Goal: Find specific page/section: Find specific page/section

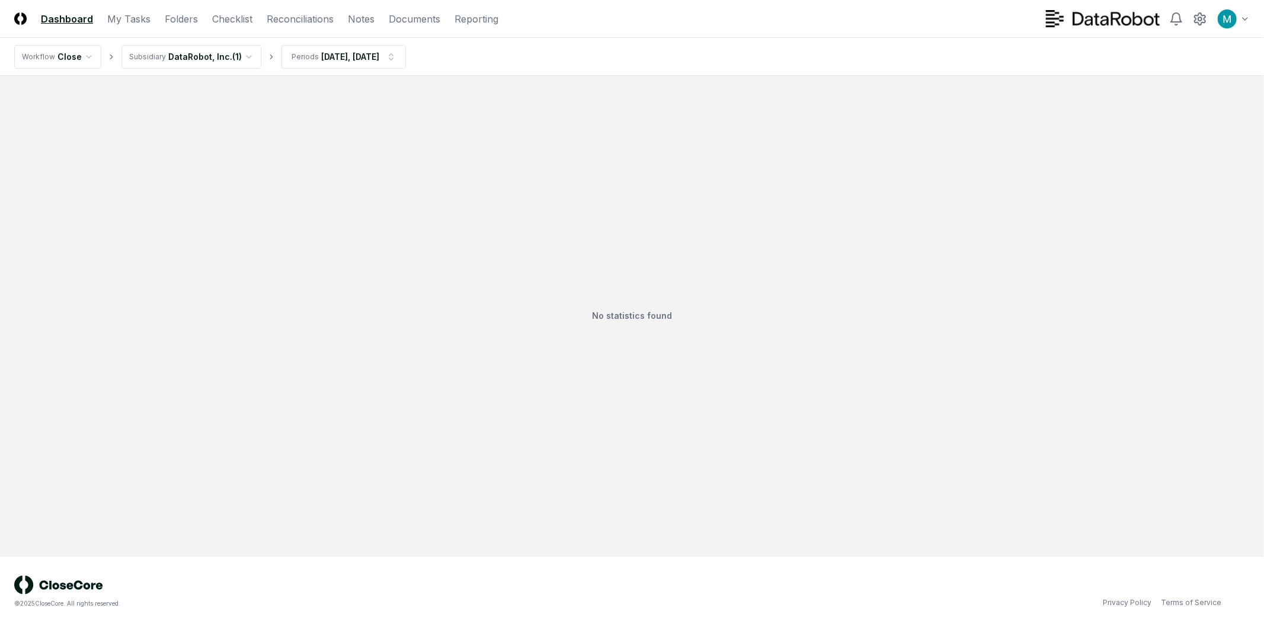
click at [58, 27] on header "CloseCore Dashboard My Tasks Folders Checklist Reconciliations Notes Documents …" at bounding box center [632, 19] width 1264 height 38
click at [59, 21] on link "Dashboard" at bounding box center [67, 19] width 52 height 14
click at [219, 51] on html "CloseCore Dashboard My Tasks Folders Checklist Reconciliations Notes Documents …" at bounding box center [632, 313] width 1264 height 627
click at [207, 20] on nav "CloseCore Dashboard My Tasks Folders Checklist Reconciliations Notes Documents …" at bounding box center [256, 19] width 484 height 14
click at [233, 20] on link "Checklist" at bounding box center [232, 19] width 40 height 14
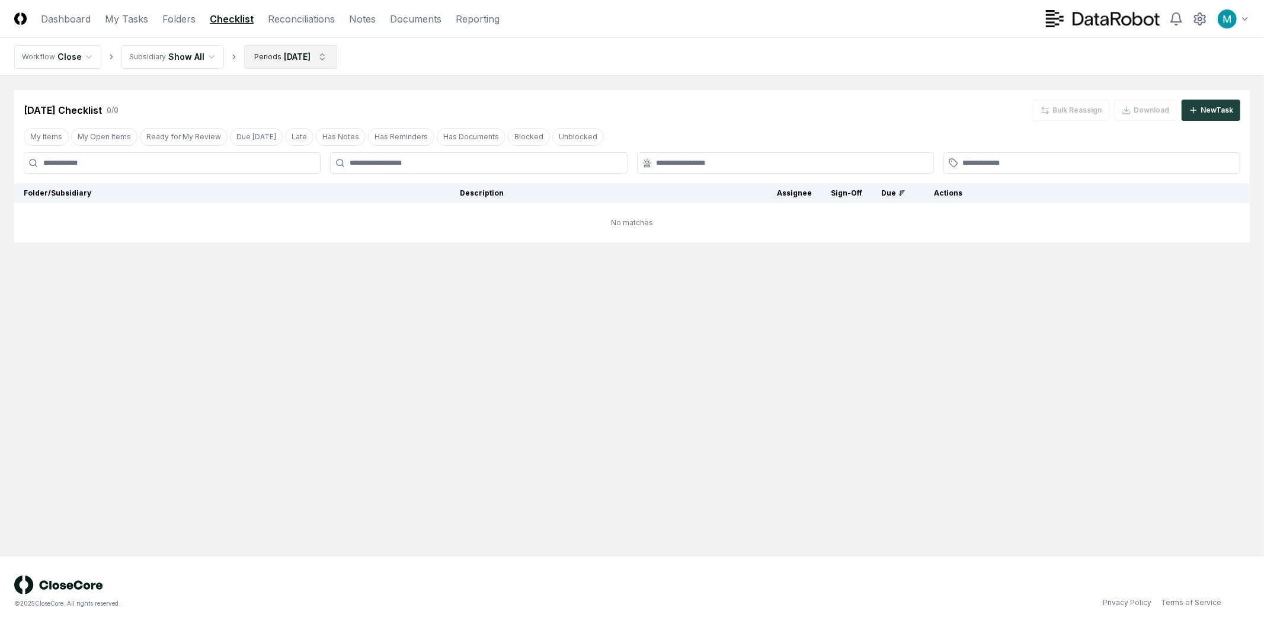
click at [317, 61] on html "CloseCore Dashboard My Tasks Folders Checklist Reconciliations Notes Documents …" at bounding box center [632, 313] width 1264 height 627
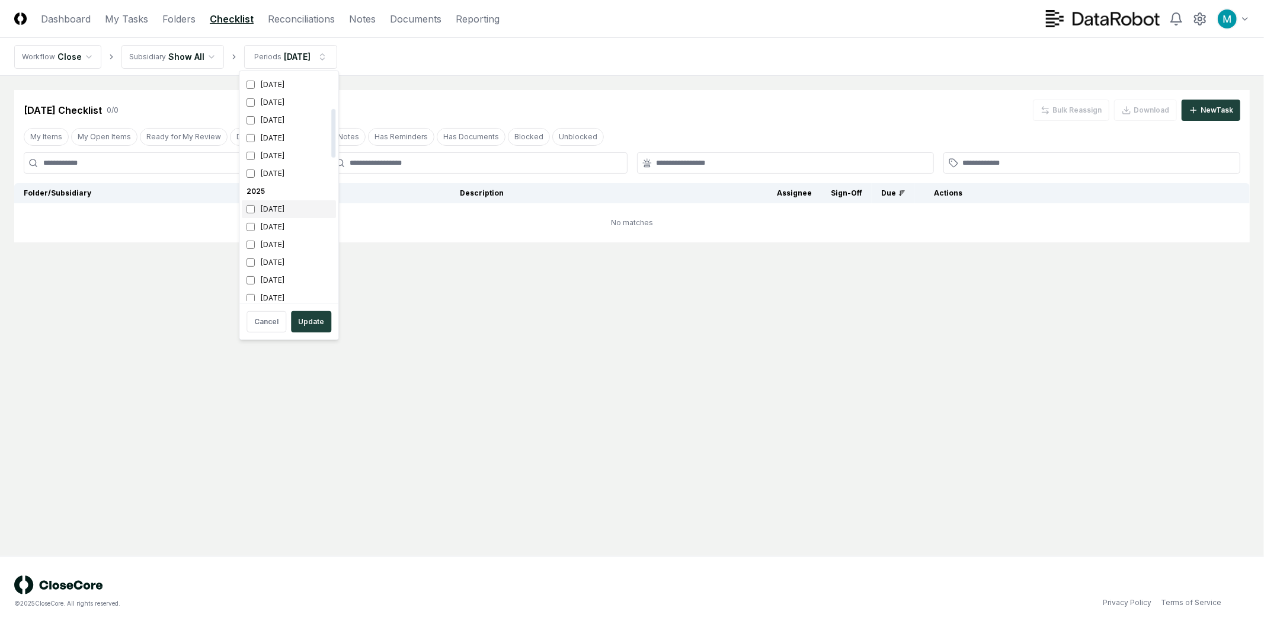
scroll to position [197, 0]
click at [276, 191] on div "[DATE]" at bounding box center [289, 187] width 94 height 18
click at [279, 152] on div "[DATE]" at bounding box center [289, 154] width 94 height 18
click at [502, 220] on html "CloseCore Dashboard My Tasks Folders Checklist Reconciliations Notes Documents …" at bounding box center [632, 313] width 1264 height 627
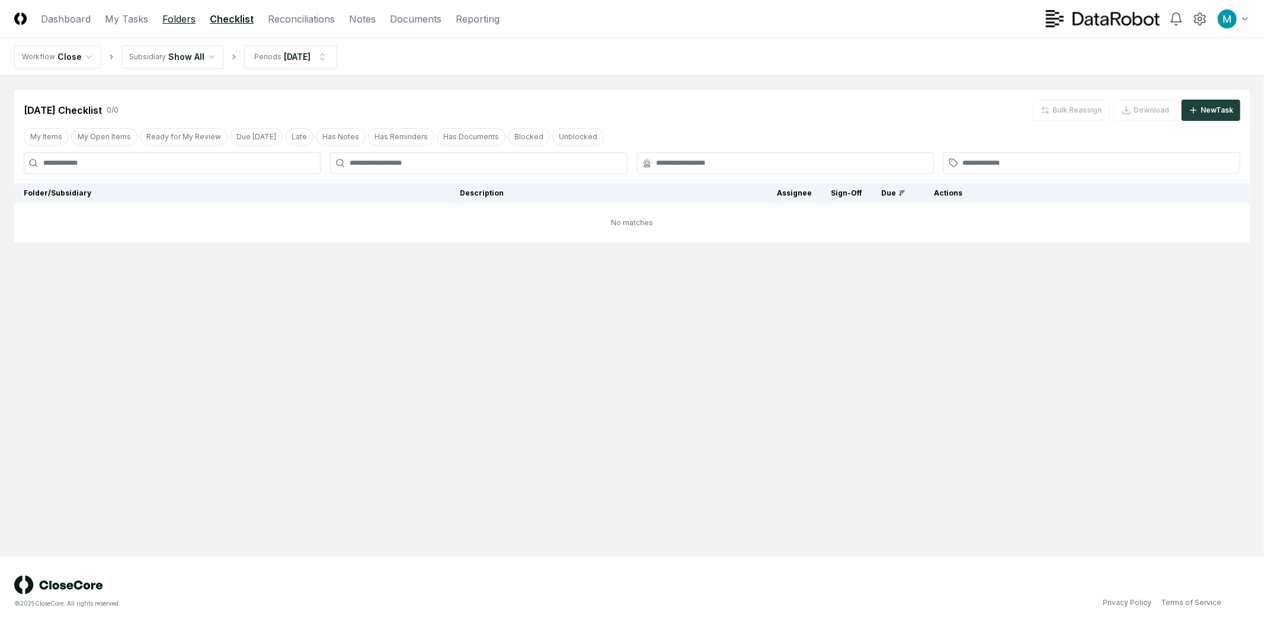
click at [175, 24] on link "Folders" at bounding box center [178, 19] width 33 height 14
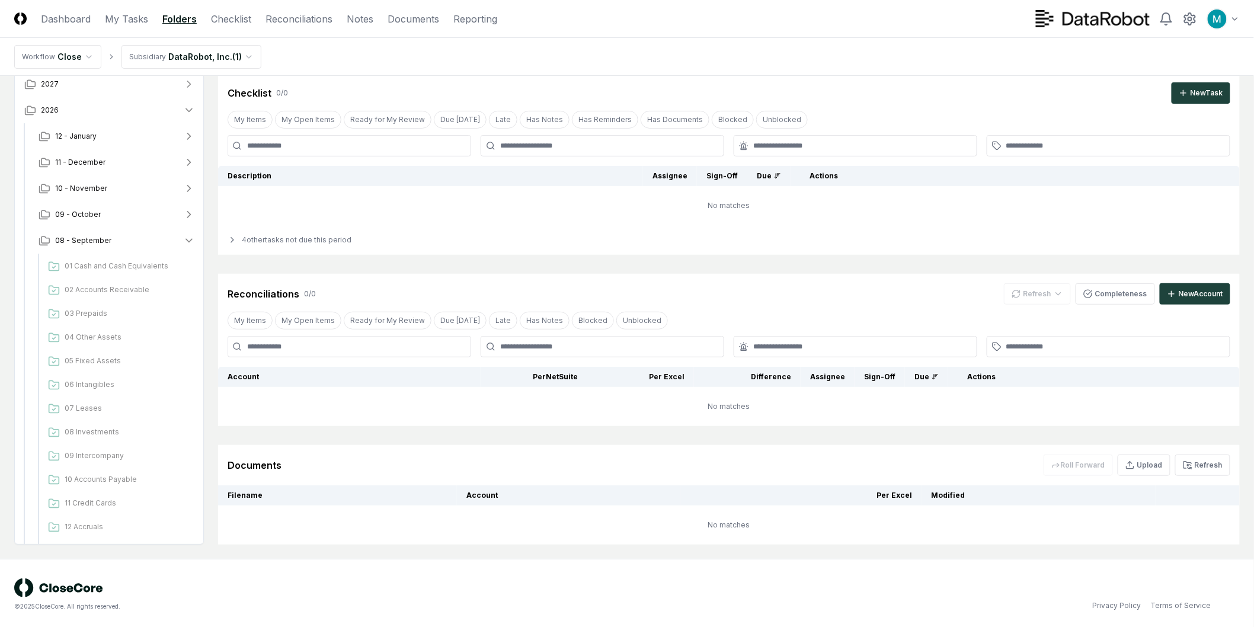
scroll to position [99, 0]
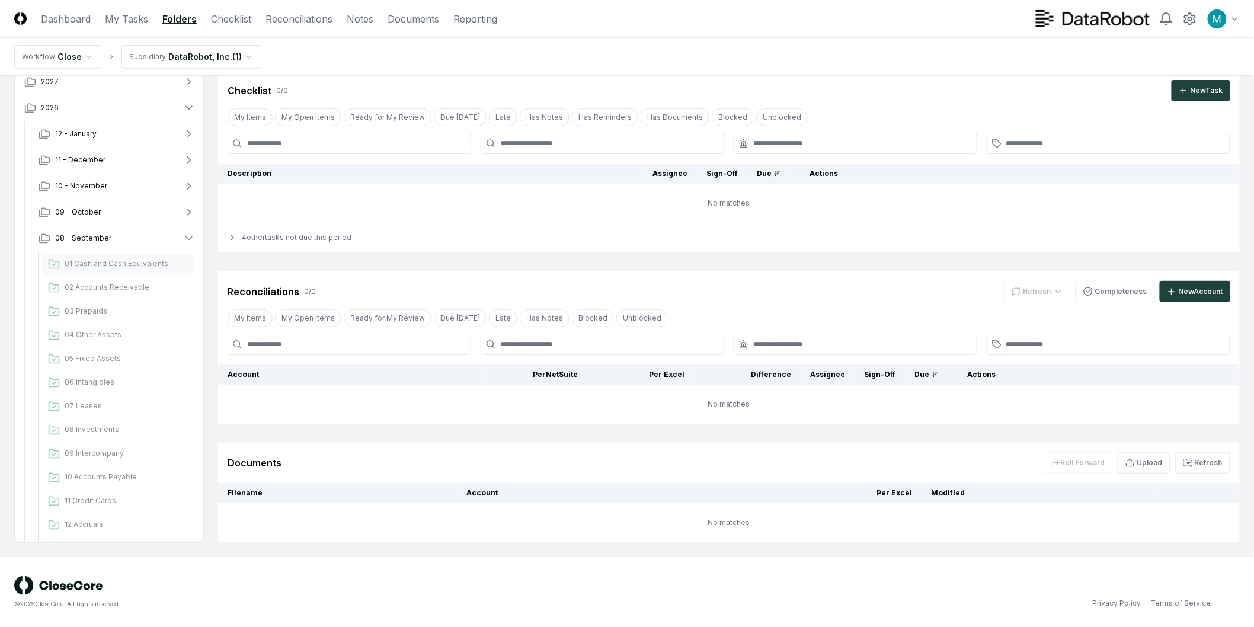
click at [117, 259] on span "01 Cash and Cash Equivalents" at bounding box center [128, 263] width 126 height 11
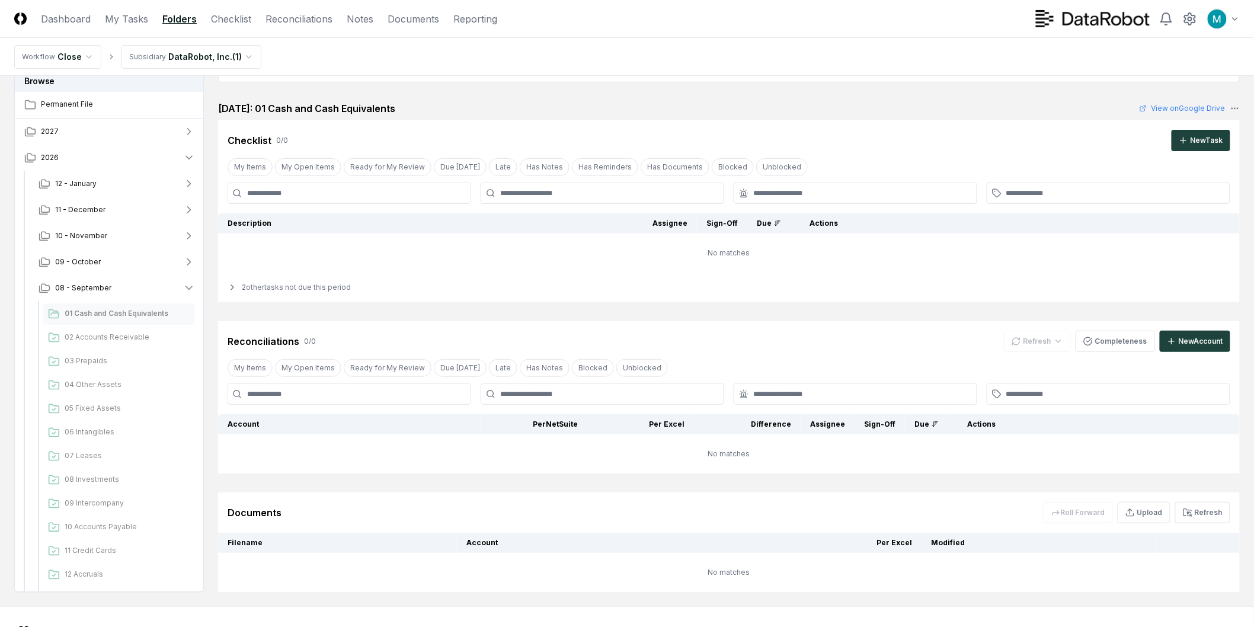
scroll to position [99, 0]
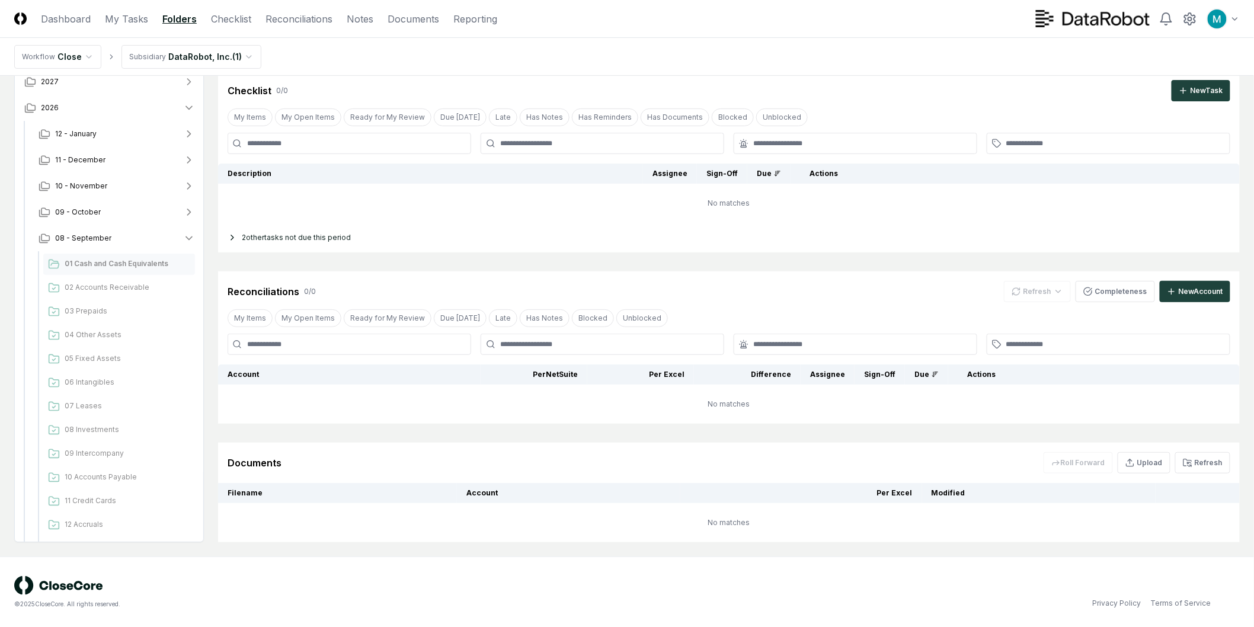
click at [297, 233] on div "2 other tasks not due this period" at bounding box center [729, 238] width 1022 height 30
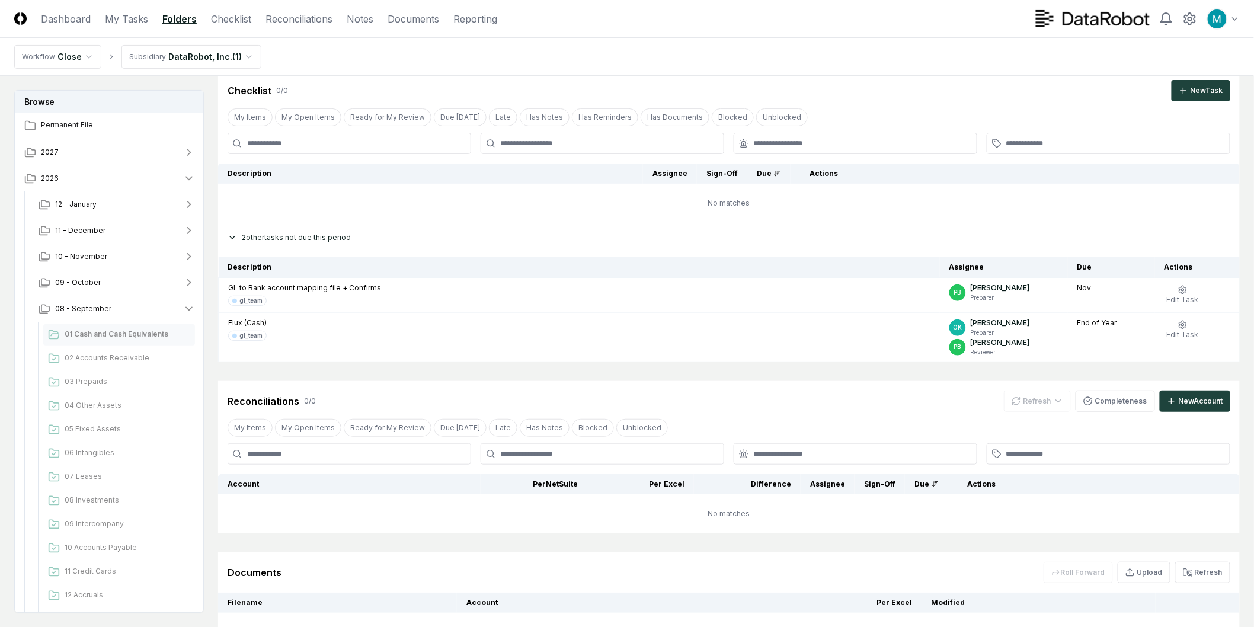
click at [296, 235] on div "2 other tasks not due this period" at bounding box center [729, 238] width 1022 height 30
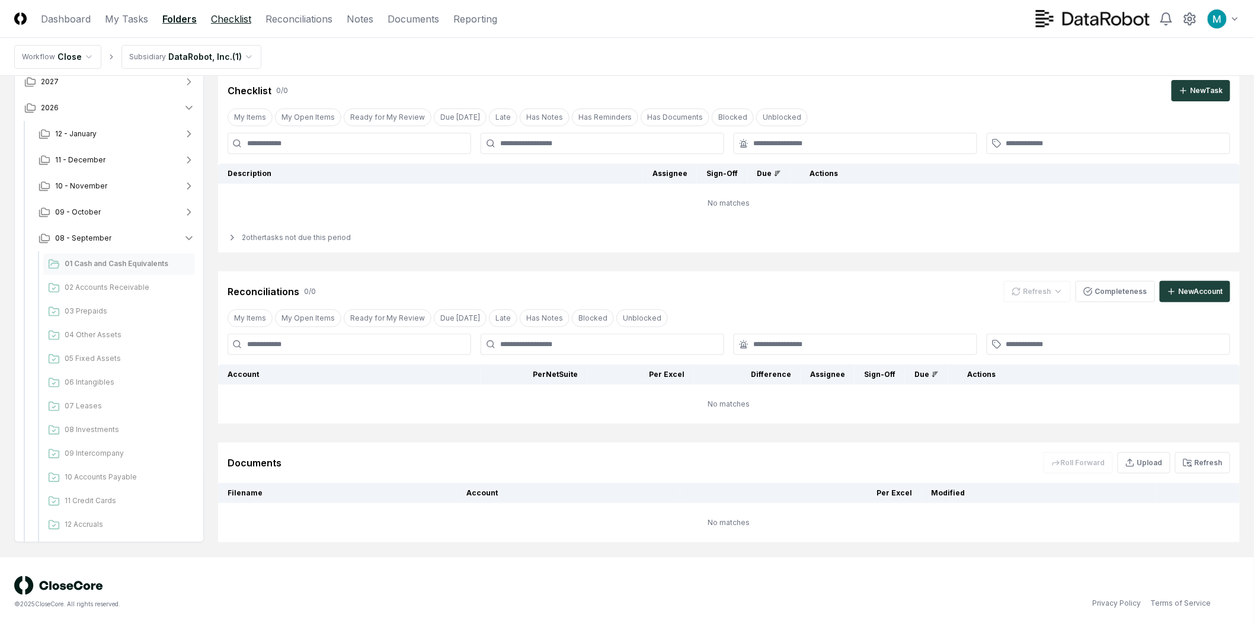
click at [217, 13] on link "Checklist" at bounding box center [231, 19] width 40 height 14
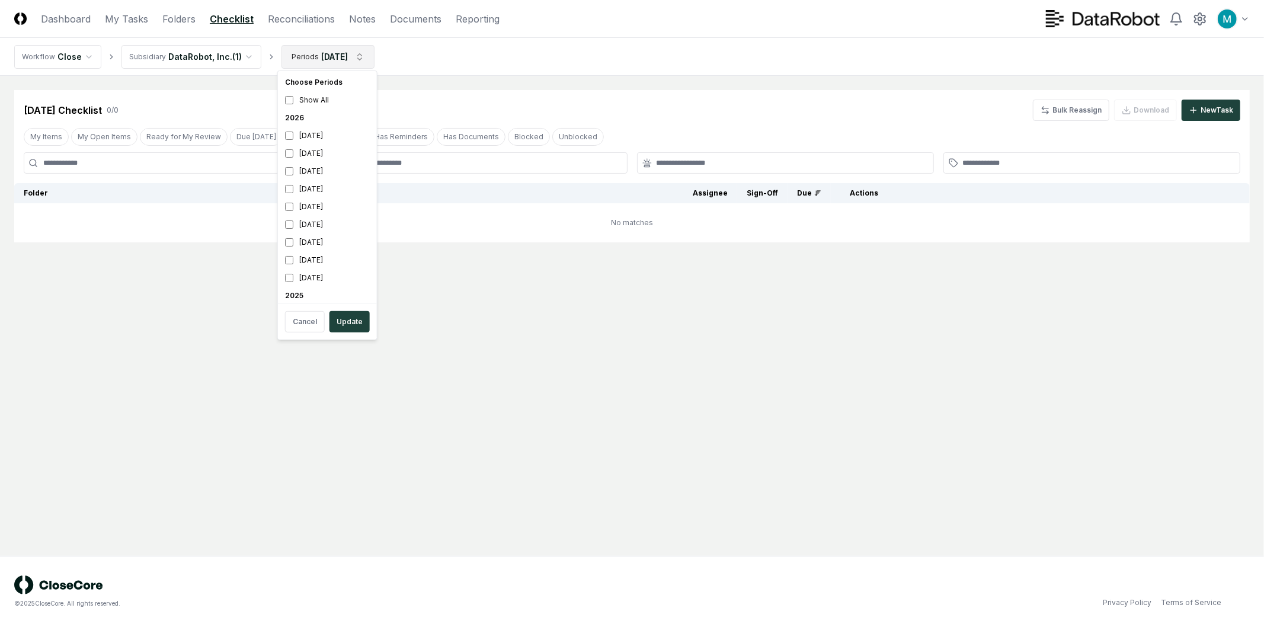
click at [323, 60] on html "CloseCore Dashboard My Tasks Folders Checklist Reconciliations Notes Documents …" at bounding box center [632, 313] width 1264 height 627
click at [338, 139] on div "[DATE]" at bounding box center [327, 136] width 94 height 18
click at [354, 318] on button "Update" at bounding box center [350, 321] width 40 height 21
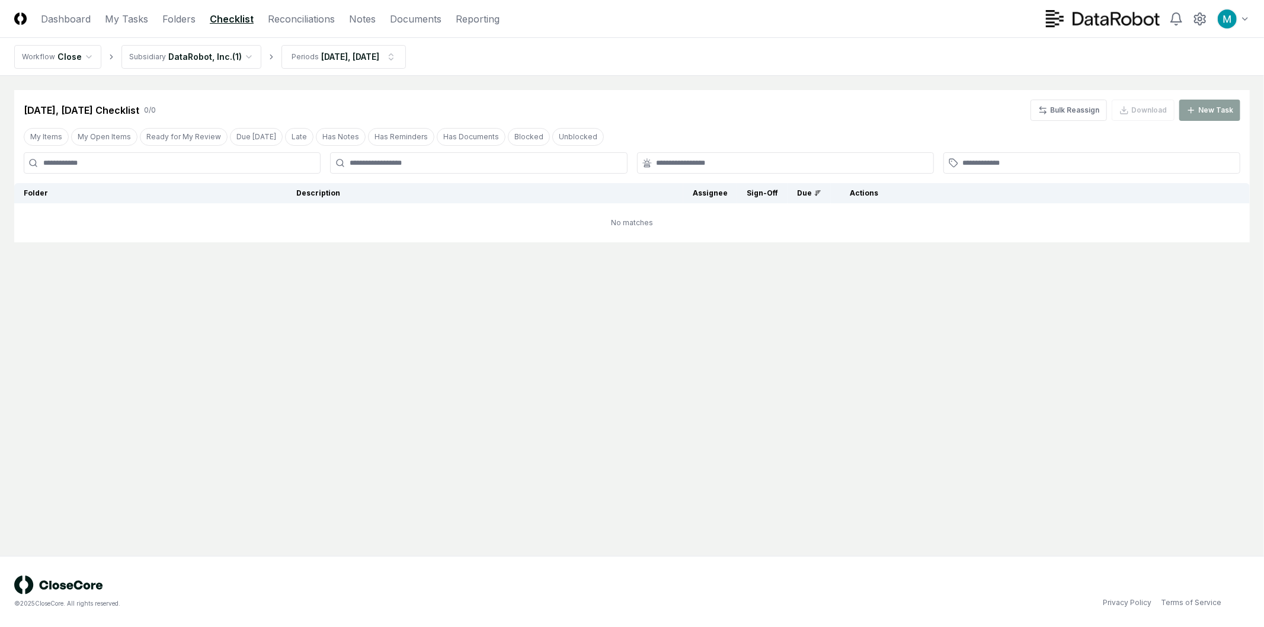
click at [237, 58] on html "CloseCore Dashboard My Tasks Folders Checklist Reconciliations Notes Documents …" at bounding box center [632, 313] width 1264 height 627
click at [649, 475] on main "Cancel Reassign [DATE], [DATE] Checklist 0 / 0 Bulk Reassign Download New Task …" at bounding box center [632, 316] width 1264 height 480
